Goal: Task Accomplishment & Management: Manage account settings

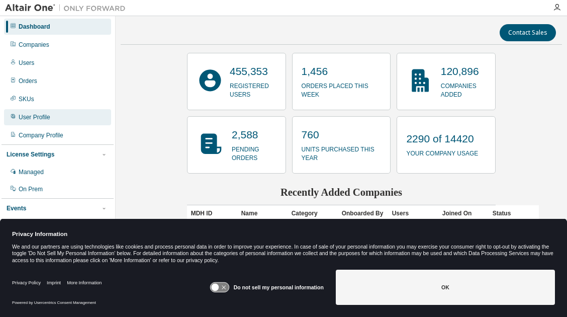
scroll to position [39, 0]
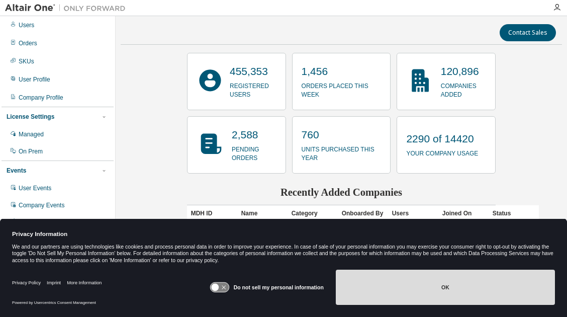
click at [400, 291] on button "OK" at bounding box center [445, 287] width 219 height 35
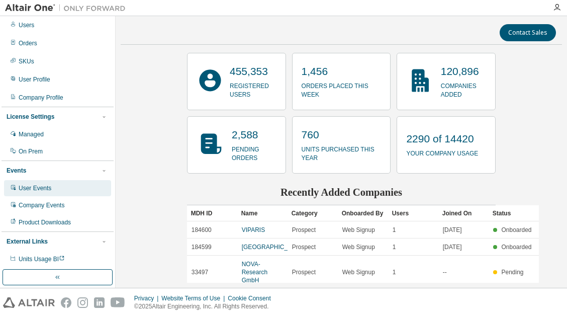
scroll to position [0, 0]
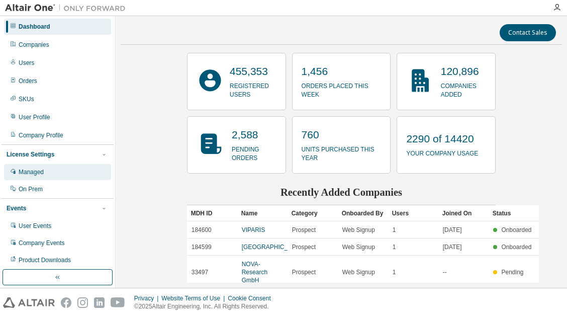
click at [35, 169] on div "Managed" at bounding box center [31, 172] width 25 height 8
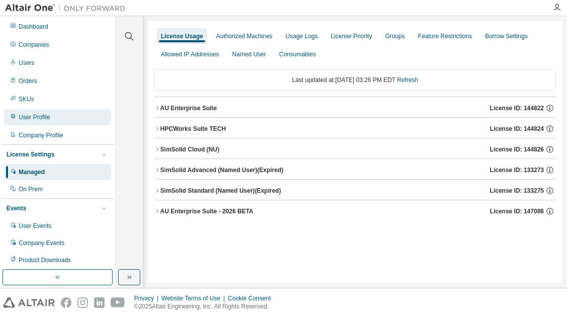
click at [19, 123] on div "User Profile" at bounding box center [57, 117] width 107 height 16
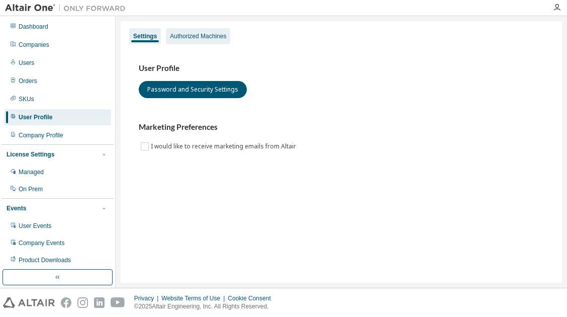
click at [191, 35] on div "Authorized Machines" at bounding box center [198, 36] width 56 height 8
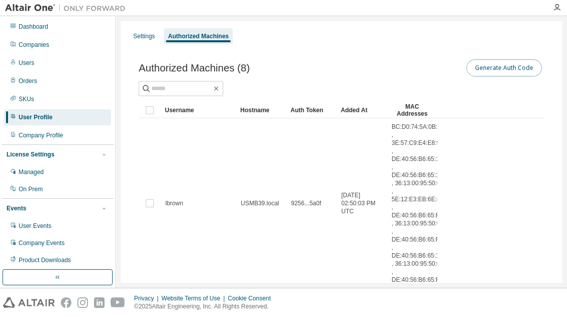
click at [513, 70] on button "Generate Auth Code" at bounding box center [504, 67] width 75 height 17
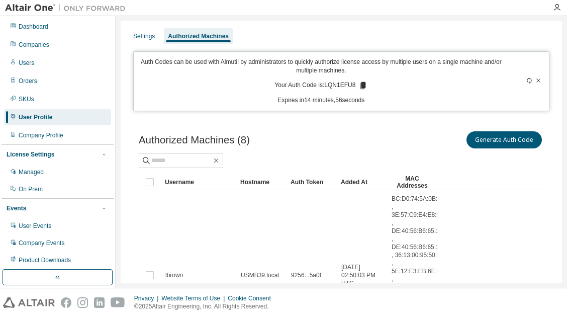
click at [361, 84] on icon at bounding box center [364, 85] width 6 height 7
